Goal: Transaction & Acquisition: Purchase product/service

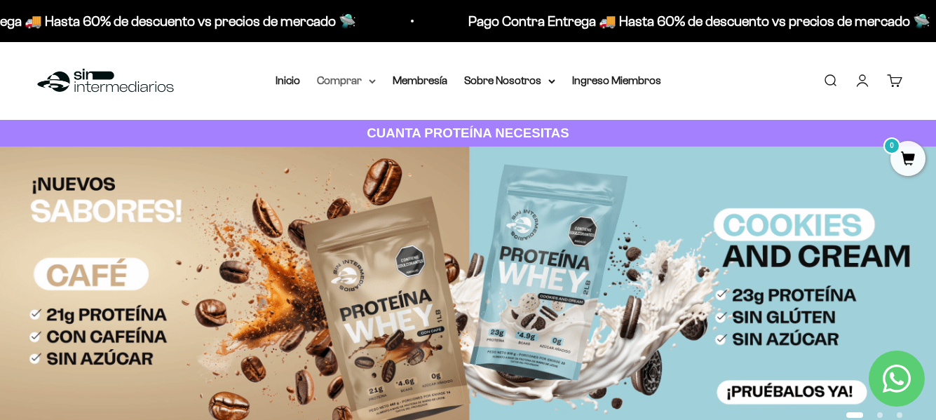
click at [330, 79] on summary "Comprar" at bounding box center [346, 81] width 59 height 18
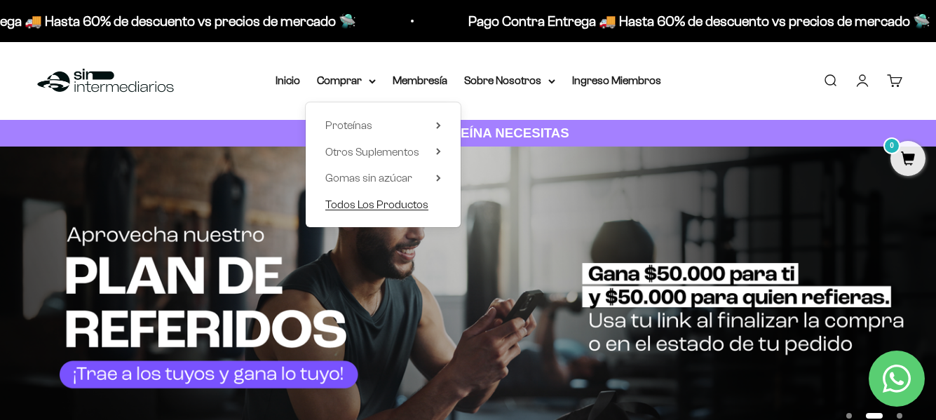
click at [353, 208] on span "Todos Los Productos" at bounding box center [376, 204] width 103 height 12
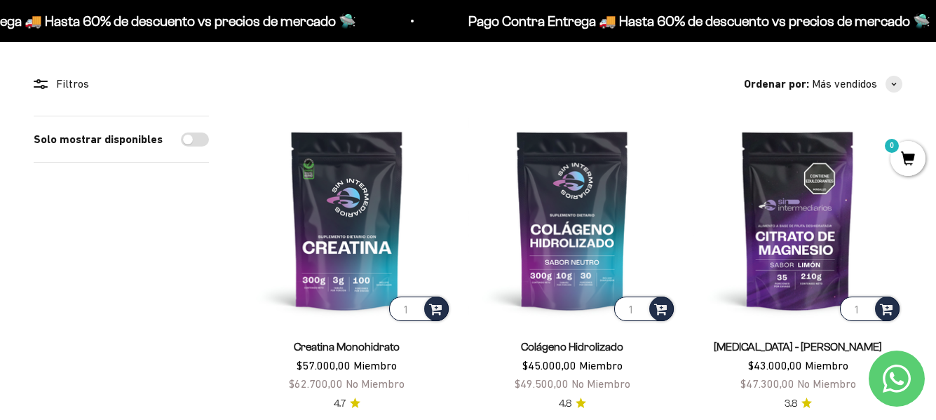
scroll to position [70, 0]
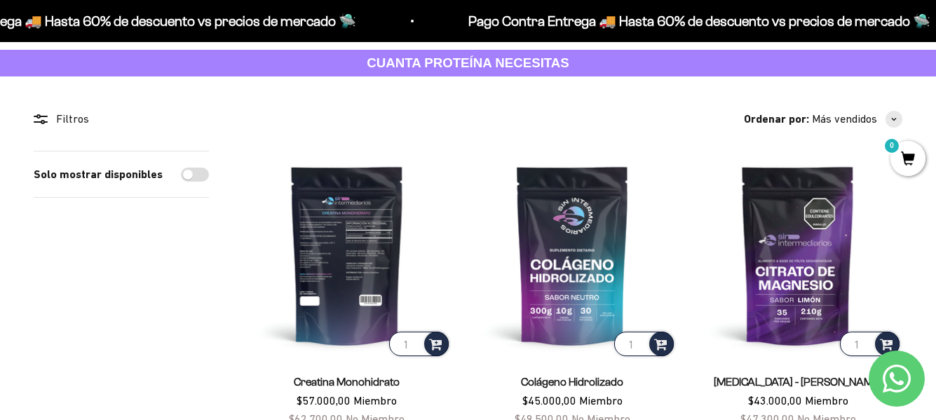
click at [360, 314] on img at bounding box center [347, 255] width 209 height 209
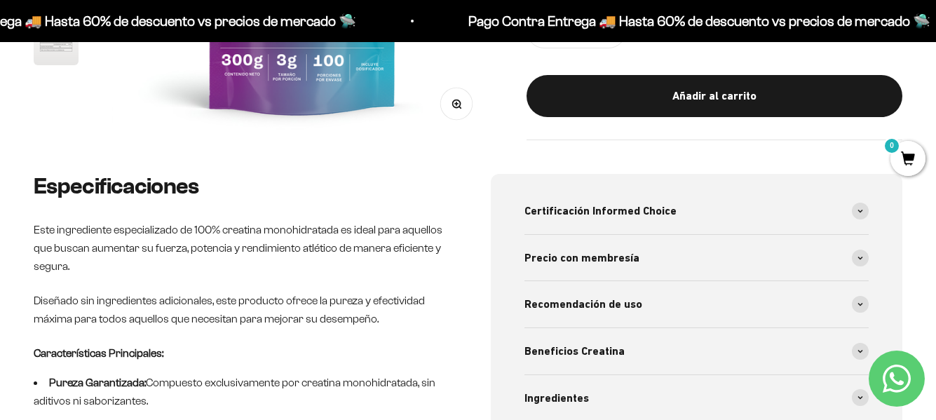
scroll to position [351, 0]
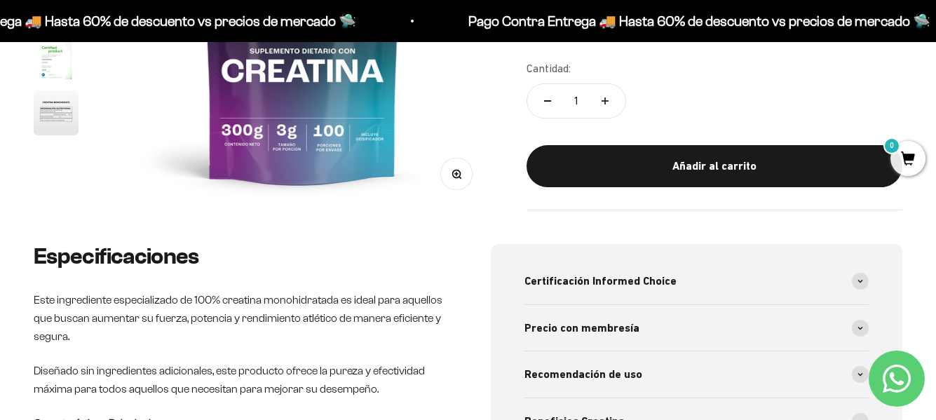
click at [896, 385] on icon "Contact us on WhatsApp" at bounding box center [897, 379] width 28 height 28
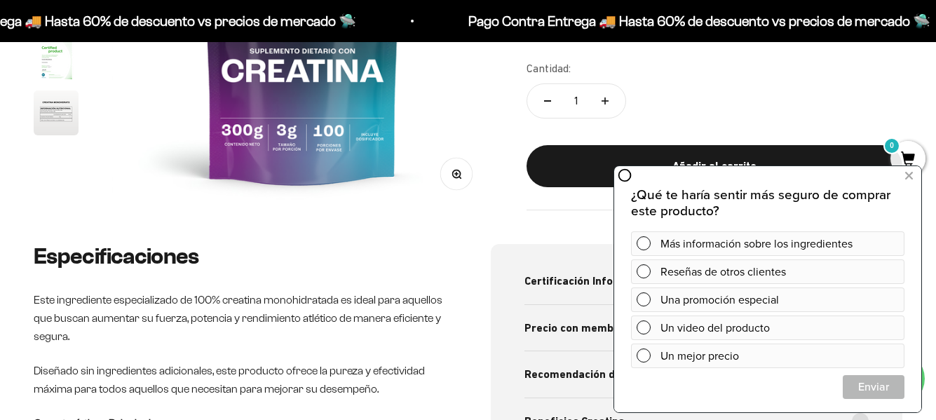
click at [457, 251] on div "Especificaciones Este ingrediente especializado de 100% creatina monohidratada …" at bounding box center [468, 421] width 869 height 354
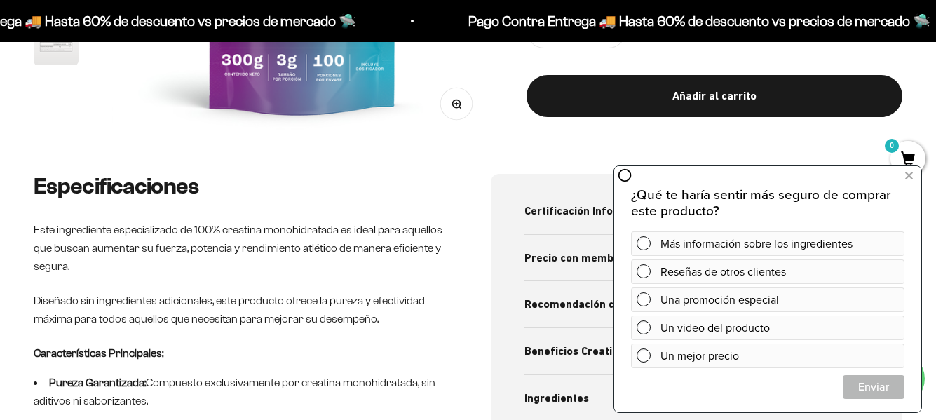
scroll to position [140, 0]
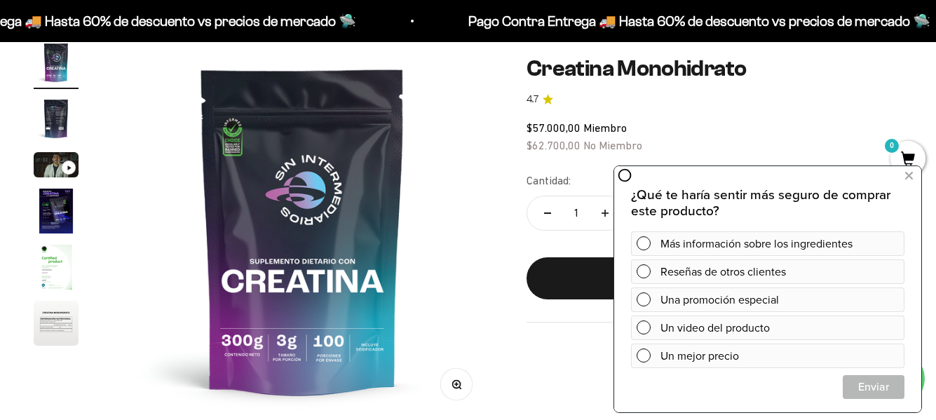
click at [64, 118] on img "Ir al artículo 2" at bounding box center [56, 118] width 45 height 45
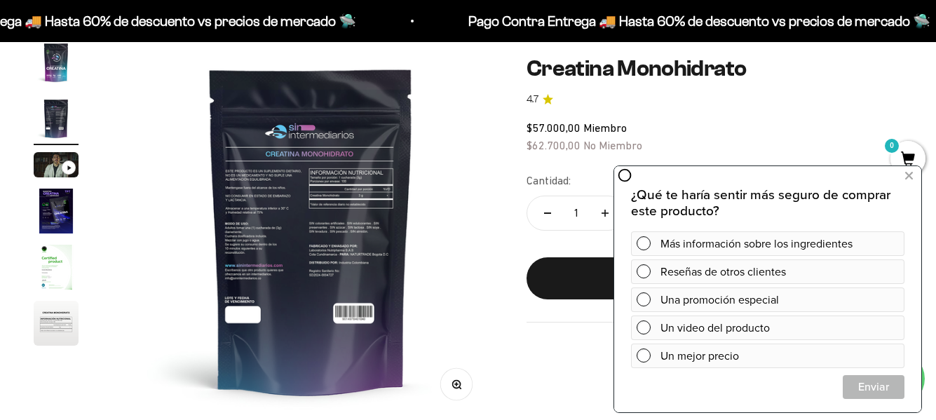
scroll to position [0, 389]
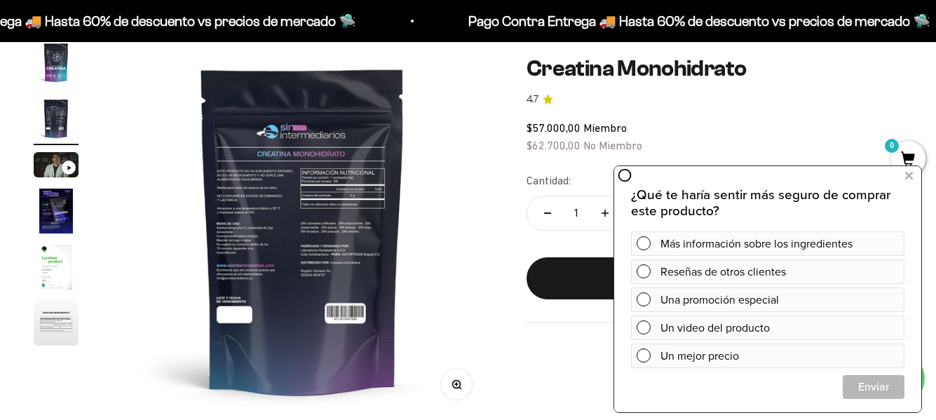
click at [316, 225] on img at bounding box center [302, 230] width 381 height 381
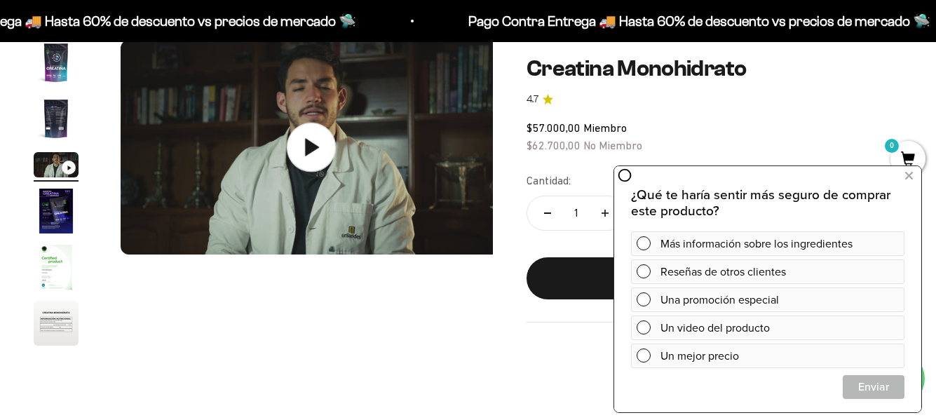
scroll to position [0, 778]
